Goal: Task Accomplishment & Management: Use online tool/utility

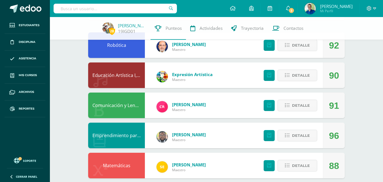
scroll to position [113, 0]
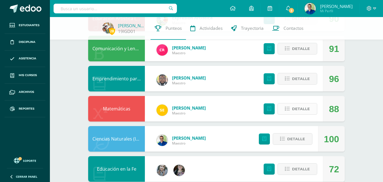
click at [305, 112] on span "Detalle" at bounding box center [301, 109] width 18 height 10
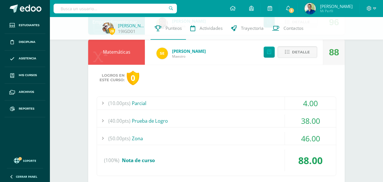
scroll to position [199, 0]
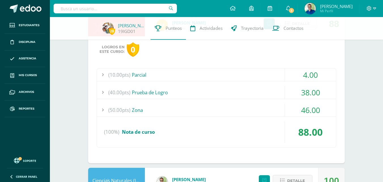
click at [141, 114] on div "(50.00pts) Zona" at bounding box center [216, 110] width 239 height 13
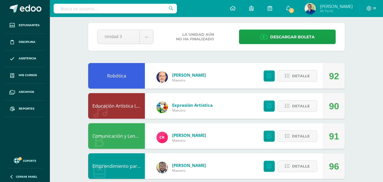
scroll to position [0, 0]
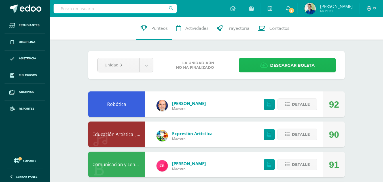
click at [290, 66] on span "Descargar boleta" at bounding box center [292, 65] width 45 height 14
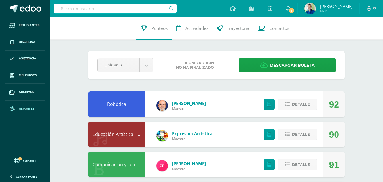
click at [21, 110] on span "Reportes" at bounding box center [27, 108] width 16 height 5
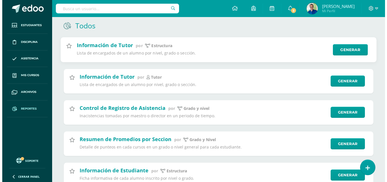
scroll to position [85, 0]
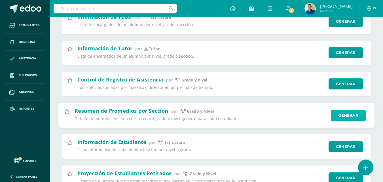
click at [342, 115] on link "Generar" at bounding box center [348, 114] width 35 height 11
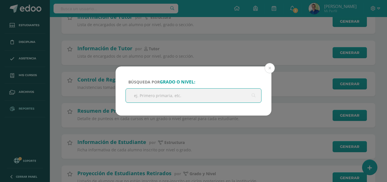
click at [169, 92] on input "text" at bounding box center [194, 95] width 136 height 14
type input "priero"
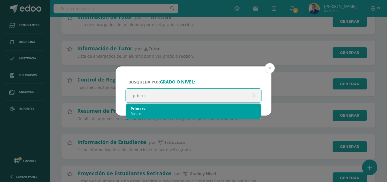
click at [133, 111] on div "Básico" at bounding box center [194, 113] width 126 height 5
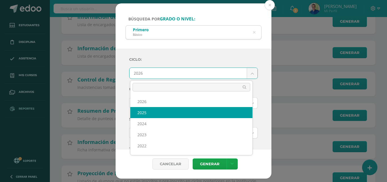
select select "7"
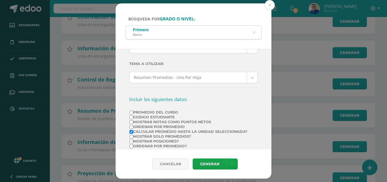
scroll to position [57, 0]
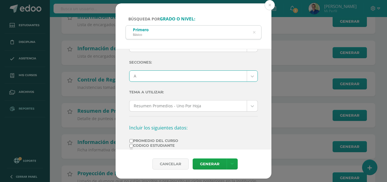
drag, startPoint x: 246, startPoint y: 76, endPoint x: 237, endPoint y: 76, distance: 8.8
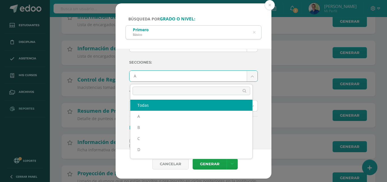
select select "all"
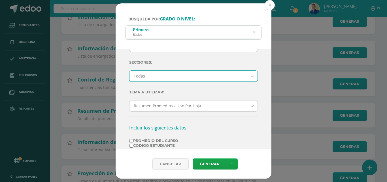
scroll to position [0, 0]
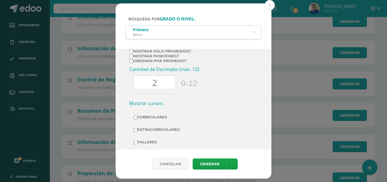
scroll to position [142, 0]
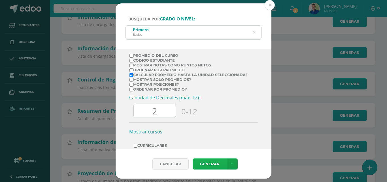
click at [213, 164] on link "Generar" at bounding box center [210, 163] width 34 height 11
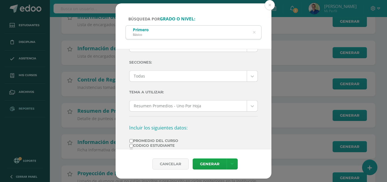
scroll to position [0, 0]
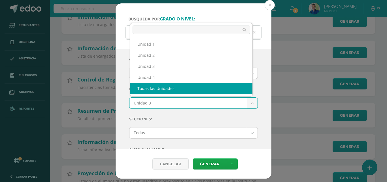
select select "all_units"
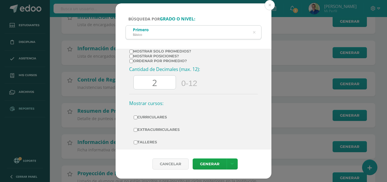
scroll to position [189, 0]
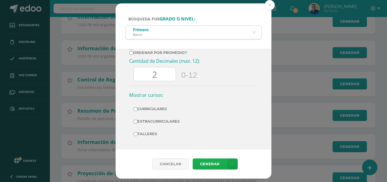
click at [212, 163] on link "Generar" at bounding box center [210, 163] width 34 height 11
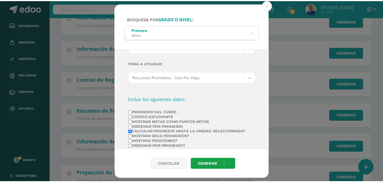
scroll to position [142, 0]
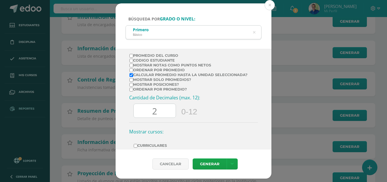
click at [133, 57] on input "Promedio del Curso" at bounding box center [132, 56] width 4 height 4
checkbox input "true"
click at [132, 77] on input "Calcular promedio hasta la unidad seleccionada?" at bounding box center [132, 75] width 4 height 4
checkbox input "false"
click at [214, 165] on link "Generar" at bounding box center [210, 163] width 34 height 11
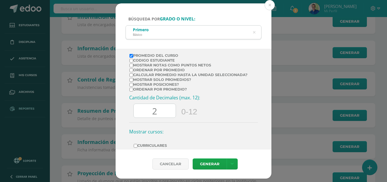
click at [77, 36] on div "Búsqueda por grado o nivel: Primero Básico priero Ciclo: 2025 2026 2025 2024 20…" at bounding box center [193, 90] width 383 height 175
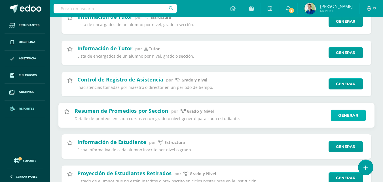
click at [343, 116] on link "Generar" at bounding box center [348, 114] width 35 height 11
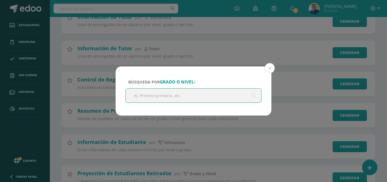
click at [177, 94] on input "text" at bounding box center [194, 95] width 136 height 14
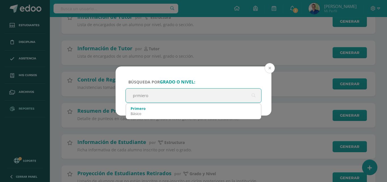
type input "prmiero"
click at [269, 67] on button at bounding box center [270, 68] width 10 height 10
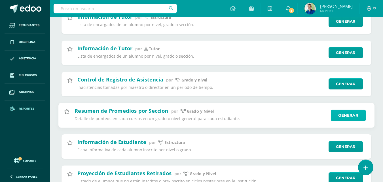
scroll to position [0, 0]
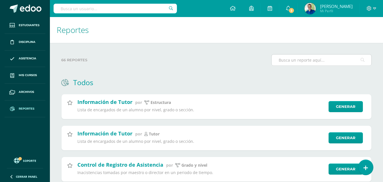
click at [318, 60] on input "text" at bounding box center [322, 59] width 100 height 11
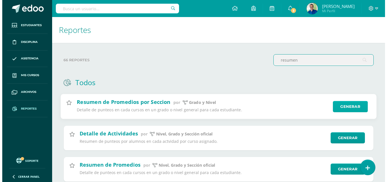
scroll to position [57, 0]
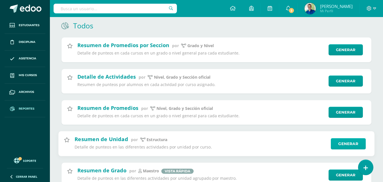
type input "resumen"
click at [349, 144] on link "Generar" at bounding box center [348, 143] width 35 height 11
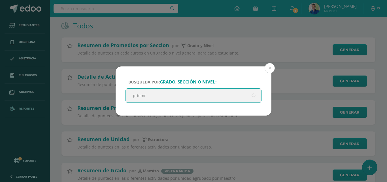
type input "priemro"
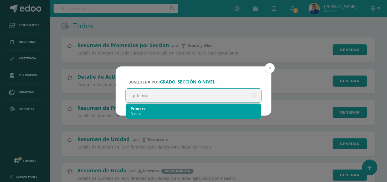
click at [156, 117] on div "Primero Básico" at bounding box center [194, 111] width 126 height 15
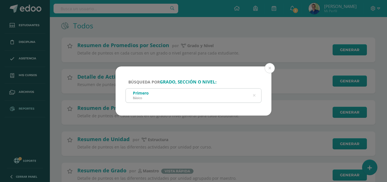
click at [155, 95] on div "Primero Básico" at bounding box center [194, 94] width 136 height 13
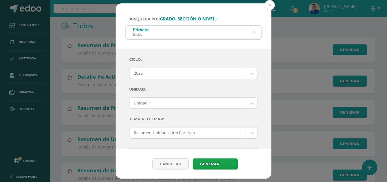
click at [247, 71] on body "Búsqueda por grado, sección o nivel: Primero Básico priemro Ciclo: 2026 2026 20…" at bounding box center [193, 167] width 387 height 449
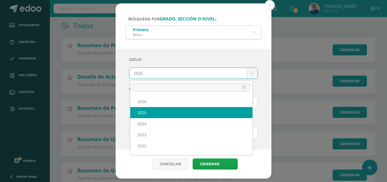
select select "7"
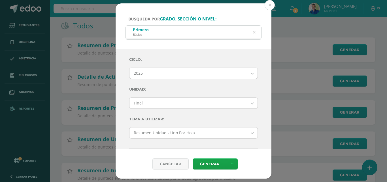
click at [250, 103] on body "Búsqueda por grado, sección o nivel: Primero Básico priemro Ciclo: 2025 2026 20…" at bounding box center [193, 167] width 387 height 449
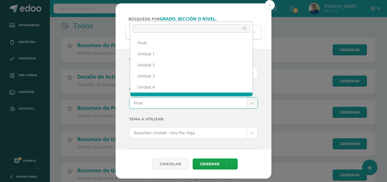
scroll to position [7, 0]
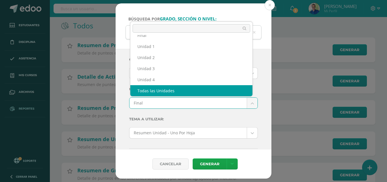
select select "Todas las Unidades"
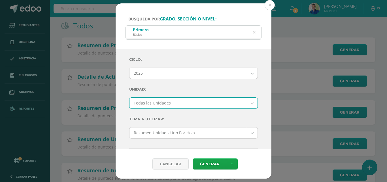
scroll to position [28, 0]
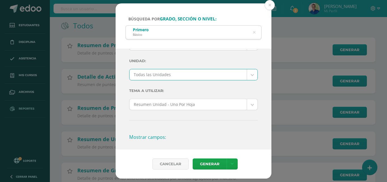
click at [248, 107] on body "Búsqueda por grado, sección o nivel: Primero Básico priemro Ciclo: 2025 2026 20…" at bounding box center [193, 167] width 387 height 449
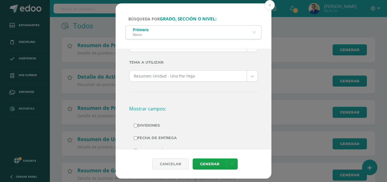
scroll to position [142, 0]
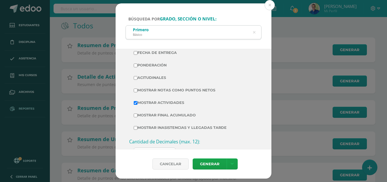
click at [138, 105] on input "Mostrar Actividades" at bounding box center [136, 103] width 4 height 4
checkbox input "false"
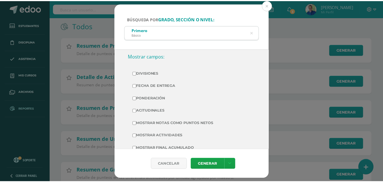
scroll to position [0, 0]
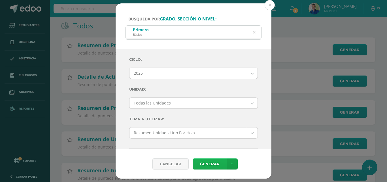
click at [205, 161] on link "Generar" at bounding box center [210, 163] width 34 height 11
click at [271, 4] on button at bounding box center [270, 5] width 10 height 10
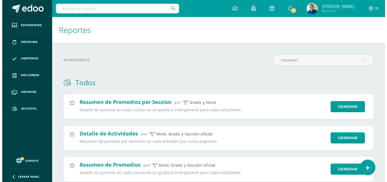
scroll to position [28, 0]
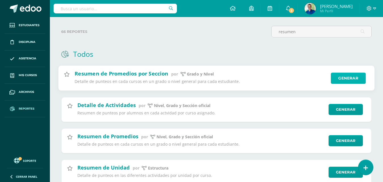
click at [340, 78] on link "Generar" at bounding box center [348, 78] width 35 height 11
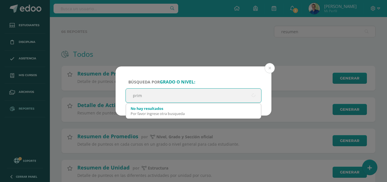
type input "prime"
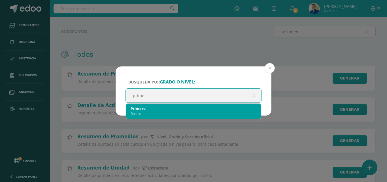
click at [178, 111] on div "Básico" at bounding box center [194, 113] width 126 height 5
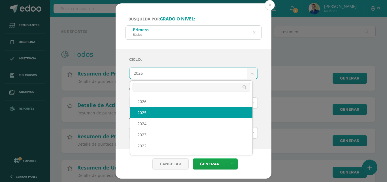
select select "7"
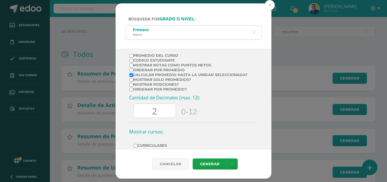
scroll to position [189, 0]
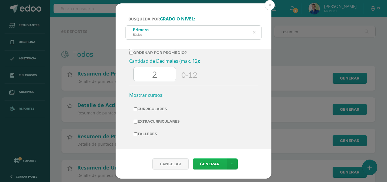
click at [210, 165] on link "Generar" at bounding box center [210, 163] width 34 height 11
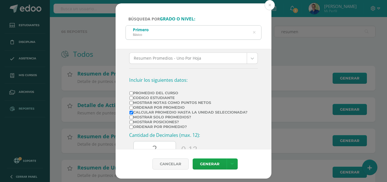
scroll to position [19, 0]
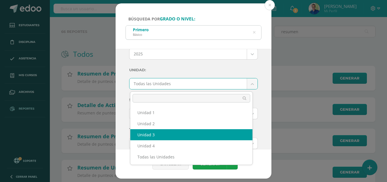
select select "Unidad 3"
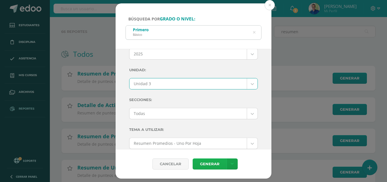
click at [208, 166] on link "Generar" at bounding box center [210, 163] width 34 height 11
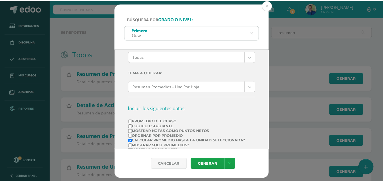
scroll to position [104, 0]
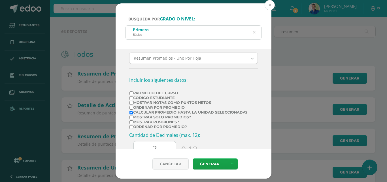
click at [271, 5] on button at bounding box center [270, 5] width 10 height 10
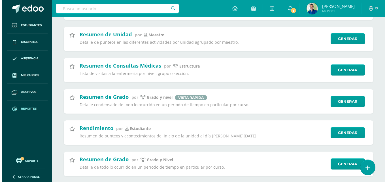
scroll to position [270, 0]
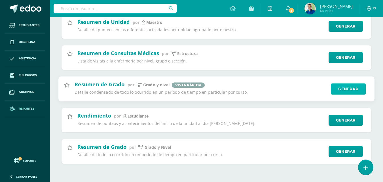
click at [347, 90] on link "Generar" at bounding box center [348, 88] width 35 height 11
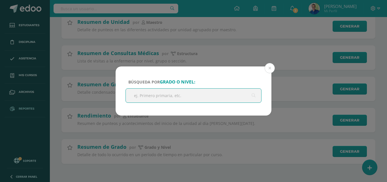
click at [191, 96] on input "text" at bounding box center [194, 95] width 136 height 14
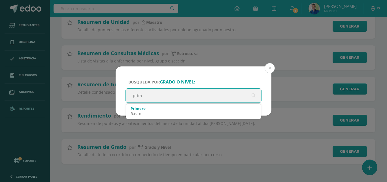
type input "prime"
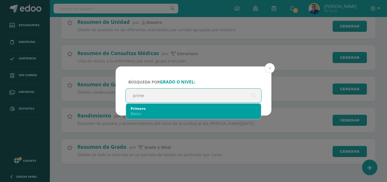
click at [138, 113] on div "Básico" at bounding box center [194, 113] width 126 height 5
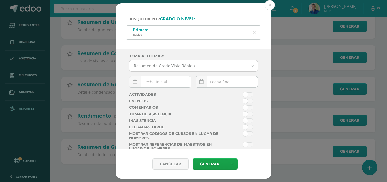
click at [167, 83] on div "[DATE] Mo Tu We Th Fr Sa Su 28 29 30 31 1 2 3 4 5 6 7 8 9 10 11 12 13 14 15 16 …" at bounding box center [160, 84] width 62 height 16
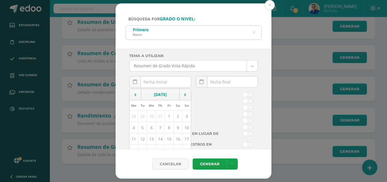
click at [221, 81] on div "[DATE] Mo Tu We Th Fr Sa Su 28 29 30 31 1 2 3 4 5 6 7 8 9 10 11 12 13 14 15 16 …" at bounding box center [227, 84] width 62 height 16
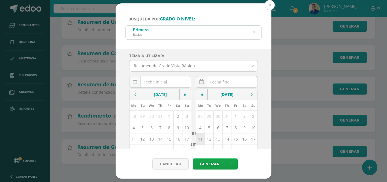
click at [197, 139] on td "11" at bounding box center [200, 138] width 9 height 11
type input "[DATE]"
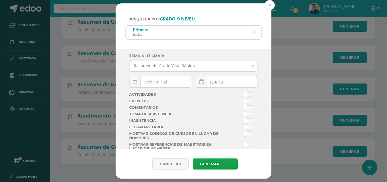
click at [144, 81] on input "text" at bounding box center [161, 81] width 62 height 11
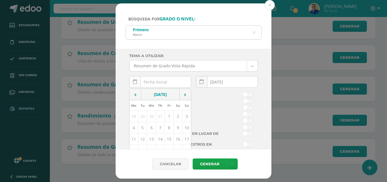
click at [134, 83] on icon at bounding box center [135, 81] width 4 height 5
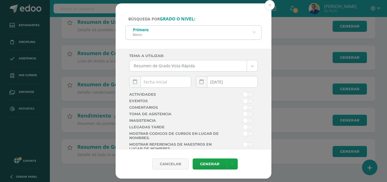
click at [148, 83] on div "[DATE] Mo Tu We Th Fr Sa Su 28 29 30 31 1 2 3 4 5 6 7 8 9 10 11 12 13 14 15 16 …" at bounding box center [160, 84] width 62 height 16
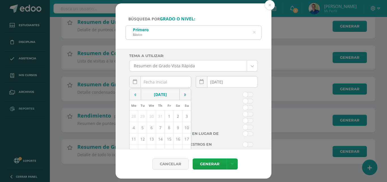
click at [136, 95] on icon at bounding box center [135, 95] width 2 height 4
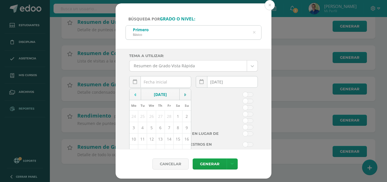
click at [136, 95] on icon at bounding box center [135, 95] width 2 height 4
click at [180, 98] on td at bounding box center [186, 94] width 12 height 11
click at [142, 127] on td "7" at bounding box center [142, 127] width 9 height 11
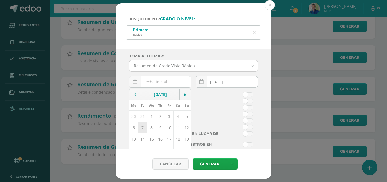
type input "[DATE]"
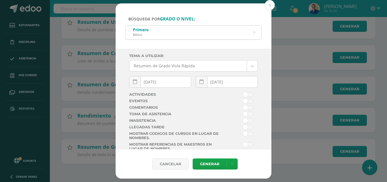
scroll to position [13, 0]
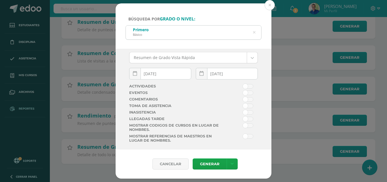
click at [244, 84] on span at bounding box center [248, 86] width 10 height 5
click at [0, 0] on input "checkbox" at bounding box center [0, 0] width 0 height 0
click at [243, 84] on span at bounding box center [248, 86] width 10 height 5
click at [0, 0] on input "checkbox" at bounding box center [0, 0] width 0 height 0
click at [209, 164] on link "Generar" at bounding box center [210, 163] width 34 height 11
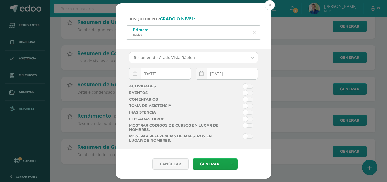
click at [270, 6] on button at bounding box center [270, 5] width 10 height 10
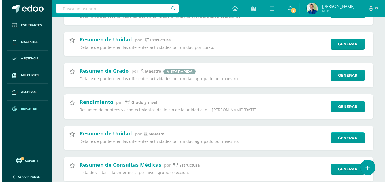
scroll to position [128, 0]
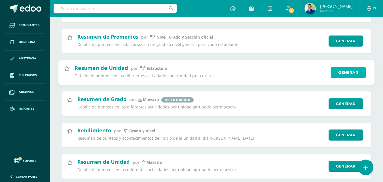
click at [355, 71] on link "Generar" at bounding box center [348, 72] width 35 height 11
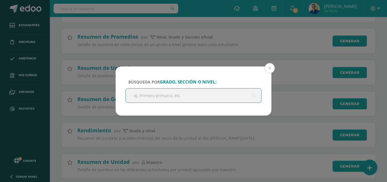
click at [179, 95] on input "text" at bounding box center [194, 95] width 136 height 14
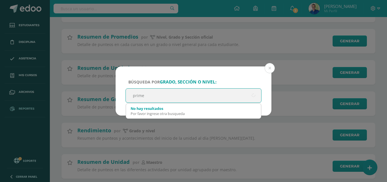
type input "primer"
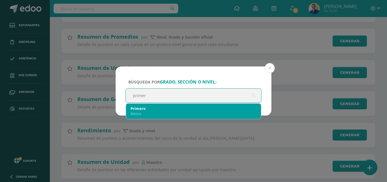
click at [145, 110] on div "Primero" at bounding box center [194, 108] width 126 height 5
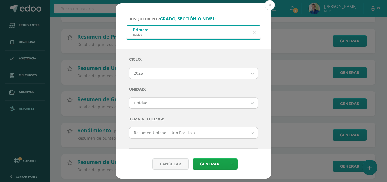
click at [248, 74] on body "Búsqueda por grado, sección o nivel: Primero Básico primer Ciclo: 2026 2026 202…" at bounding box center [193, 96] width 387 height 449
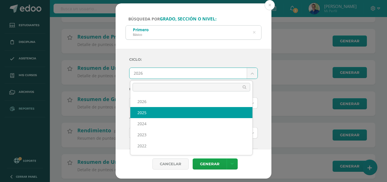
select select "7"
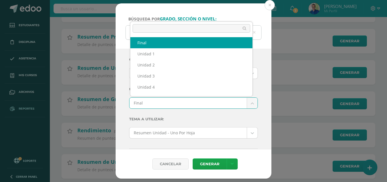
click at [247, 104] on body "Búsqueda por grado, sección o nivel: Primero Básico primer Ciclo: 2025 2026 202…" at bounding box center [193, 96] width 387 height 449
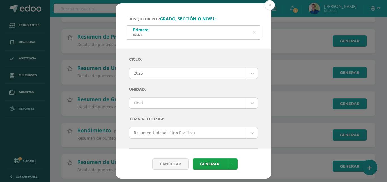
scroll to position [28, 0]
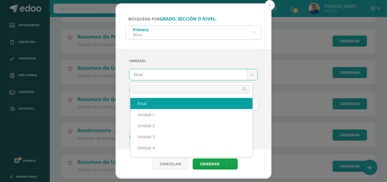
click at [246, 76] on body "Búsqueda por grado, sección o nivel: Primero Básico primer Ciclo: 2025 2026 202…" at bounding box center [193, 96] width 387 height 449
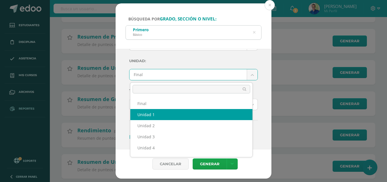
scroll to position [10, 0]
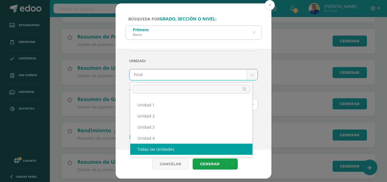
select select "Todas las Unidades"
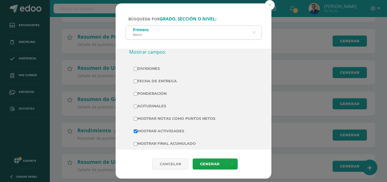
scroll to position [142, 0]
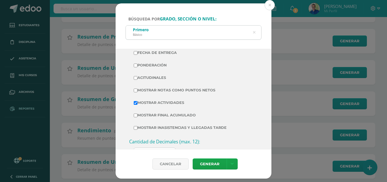
click at [137, 105] on input "Mostrar Actividades" at bounding box center [136, 103] width 4 height 4
checkbox input "false"
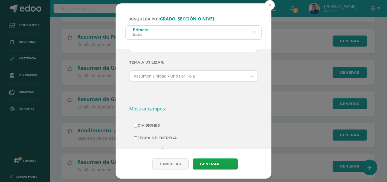
scroll to position [85, 0]
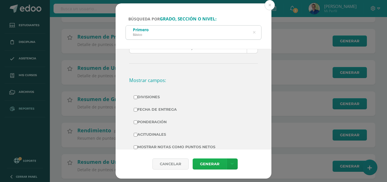
click at [212, 167] on link "Generar" at bounding box center [210, 163] width 34 height 11
click at [273, 3] on button at bounding box center [270, 5] width 10 height 10
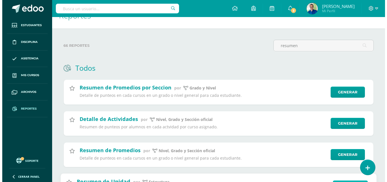
scroll to position [71, 0]
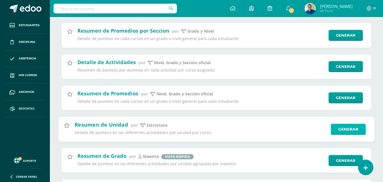
click at [356, 128] on link "Generar" at bounding box center [348, 128] width 35 height 11
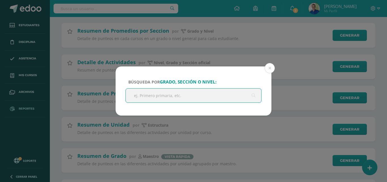
click at [232, 96] on input "text" at bounding box center [194, 95] width 136 height 14
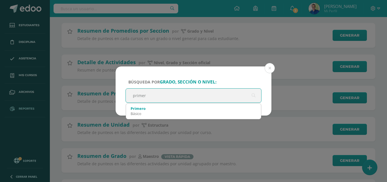
type input "primero"
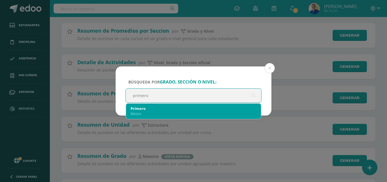
click at [159, 113] on div "Básico" at bounding box center [194, 113] width 126 height 5
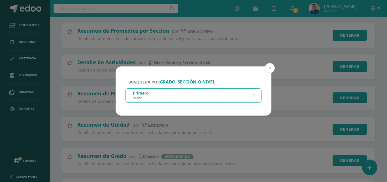
click at [152, 97] on div "Primero Básico" at bounding box center [194, 94] width 136 height 13
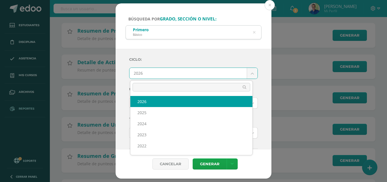
click at [246, 71] on body "Búsqueda por grado, sección o nivel: Primero Básico primero Ciclo: 2026 2026 20…" at bounding box center [193, 153] width 387 height 449
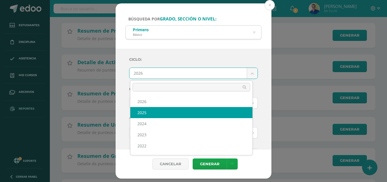
select select "7"
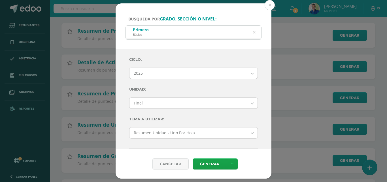
click at [249, 102] on body "Búsqueda por grado, sección o nivel: Primero Básico primero Ciclo: 2025 2026 20…" at bounding box center [193, 153] width 387 height 449
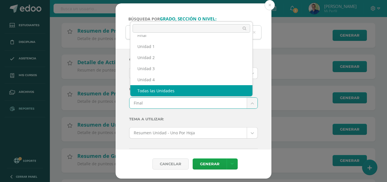
scroll to position [0, 0]
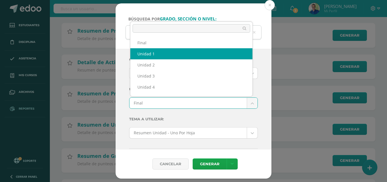
select select "Unidad 1"
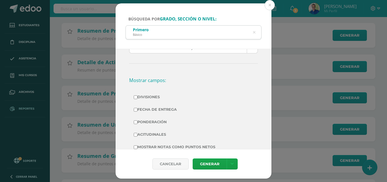
scroll to position [142, 0]
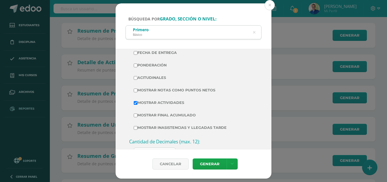
click at [138, 107] on label "Mostrar Actividades" at bounding box center [194, 103] width 120 height 8
click at [138, 105] on input "Mostrar Actividades" at bounding box center [136, 103] width 4 height 4
checkbox input "false"
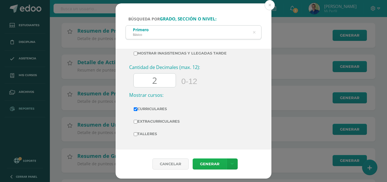
click at [209, 166] on link "Generar" at bounding box center [210, 163] width 34 height 11
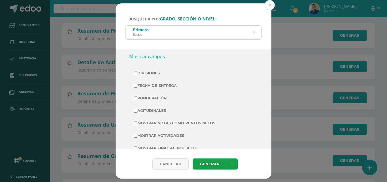
scroll to position [0, 0]
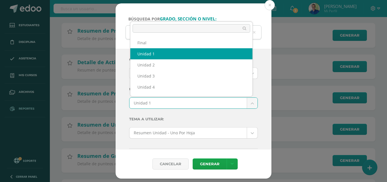
click at [250, 102] on body "Búsqueda por grado, sección o nivel: Primero Básico primero Ciclo: 2025 2026 20…" at bounding box center [193, 153] width 387 height 449
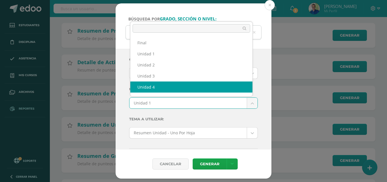
scroll to position [7, 0]
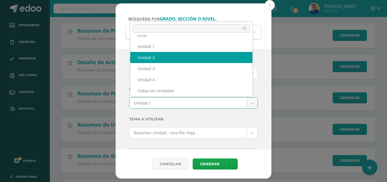
select select "Unidad 2"
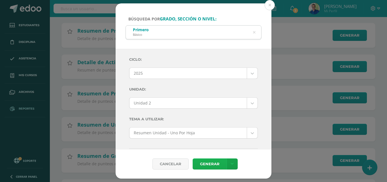
click at [207, 163] on link "Generar" at bounding box center [210, 163] width 34 height 11
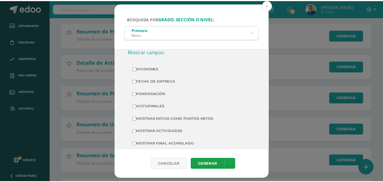
scroll to position [0, 0]
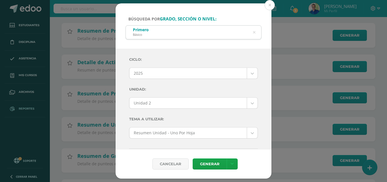
click at [246, 133] on body "Búsqueda por grado, sección o nivel: Primero Básico primero Ciclo: 2025 2026 20…" at bounding box center [193, 153] width 387 height 449
click at [269, 4] on body "Búsqueda por grado, sección o nivel: Primero Básico primero Ciclo: 2025 2026 20…" at bounding box center [193, 153] width 387 height 449
click at [275, 2] on button at bounding box center [270, 5] width 10 height 10
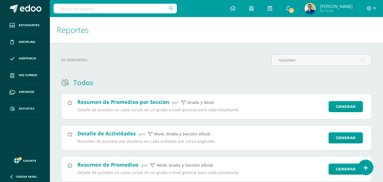
scroll to position [85, 0]
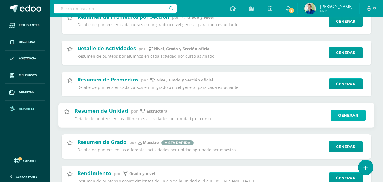
click at [343, 115] on link "Generar" at bounding box center [348, 114] width 35 height 11
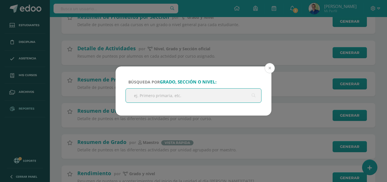
click at [267, 66] on button at bounding box center [270, 68] width 10 height 10
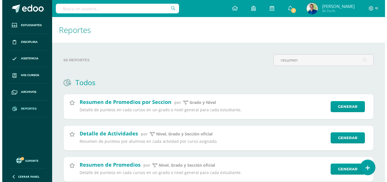
scroll to position [28, 0]
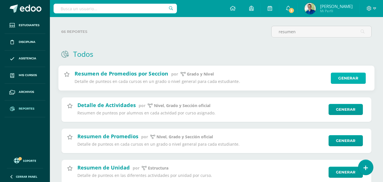
click at [335, 79] on link "Generar" at bounding box center [348, 78] width 35 height 11
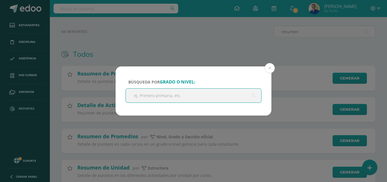
click at [163, 95] on input "text" at bounding box center [194, 95] width 136 height 14
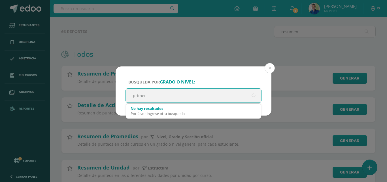
type input "primero"
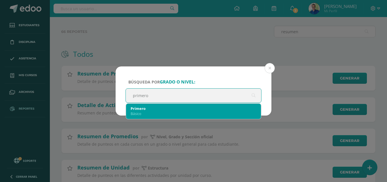
click at [146, 112] on div "Básico" at bounding box center [194, 113] width 126 height 5
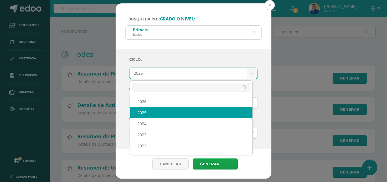
select select "7"
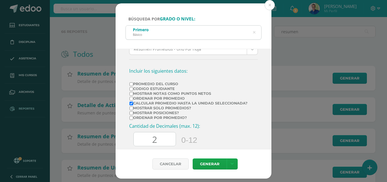
scroll to position [142, 0]
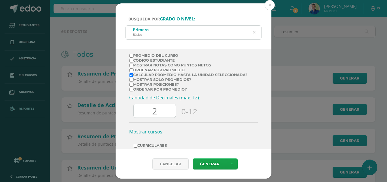
click at [131, 77] on input "Calcular promedio hasta la unidad seleccionada?" at bounding box center [132, 75] width 4 height 4
checkbox input "false"
click at [133, 57] on input "Promedio del Curso" at bounding box center [132, 56] width 4 height 4
click at [132, 56] on input "Promedio del Curso" at bounding box center [132, 56] width 4 height 4
checkbox input "false"
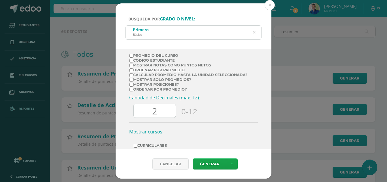
click at [133, 67] on input "Mostrar Notas Como Puntos Netos" at bounding box center [132, 66] width 4 height 4
checkbox input "true"
click at [208, 166] on link "Generar" at bounding box center [210, 163] width 34 height 11
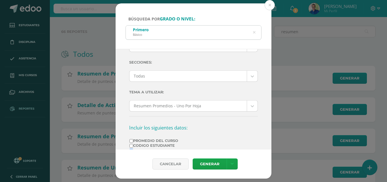
scroll to position [0, 0]
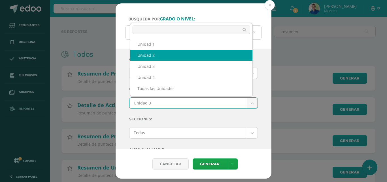
select select "Unidad 2"
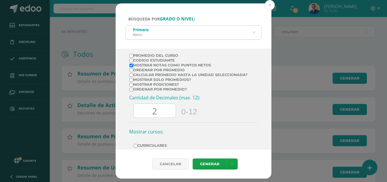
scroll to position [189, 0]
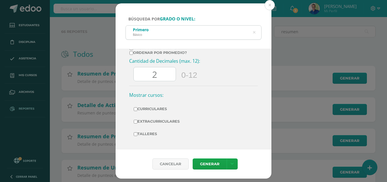
click at [138, 107] on input "Curriculares" at bounding box center [136, 109] width 4 height 4
checkbox input "true"
click at [212, 166] on link "Generar" at bounding box center [210, 163] width 34 height 11
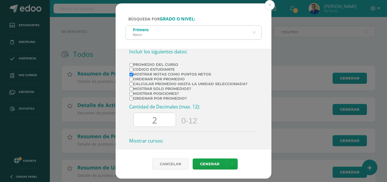
scroll to position [48, 0]
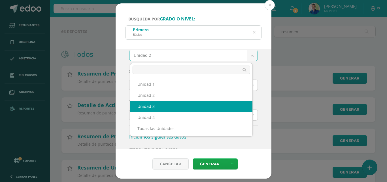
select select "Unidad 3"
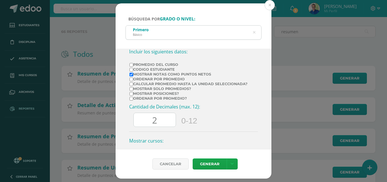
scroll to position [189, 0]
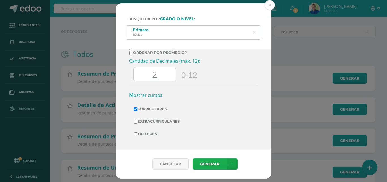
click at [213, 168] on link "Generar" at bounding box center [210, 163] width 34 height 11
